Goal: Navigation & Orientation: Find specific page/section

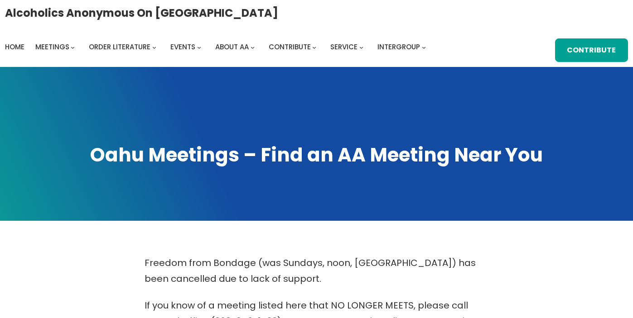
scroll to position [462, 0]
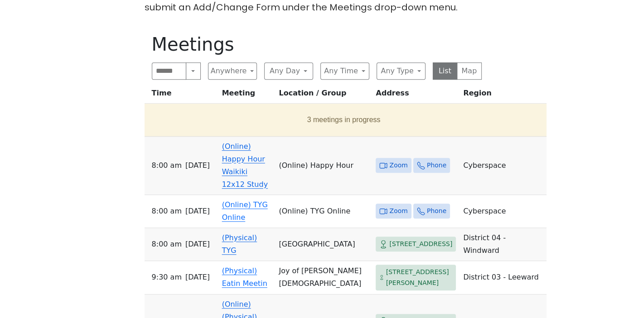
click at [268, 164] on link "(Online) Happy Hour Waikiki 12x12 Study" at bounding box center [245, 165] width 46 height 47
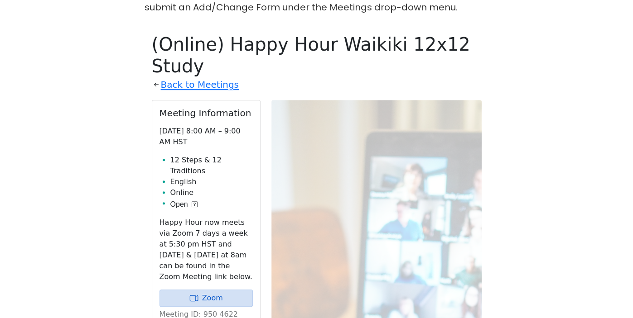
scroll to position [356, 0]
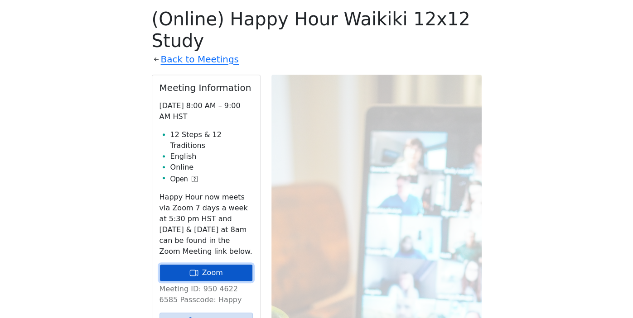
click at [226, 265] on link "Zoom" at bounding box center [205, 273] width 93 height 17
